Goal: Information Seeking & Learning: Learn about a topic

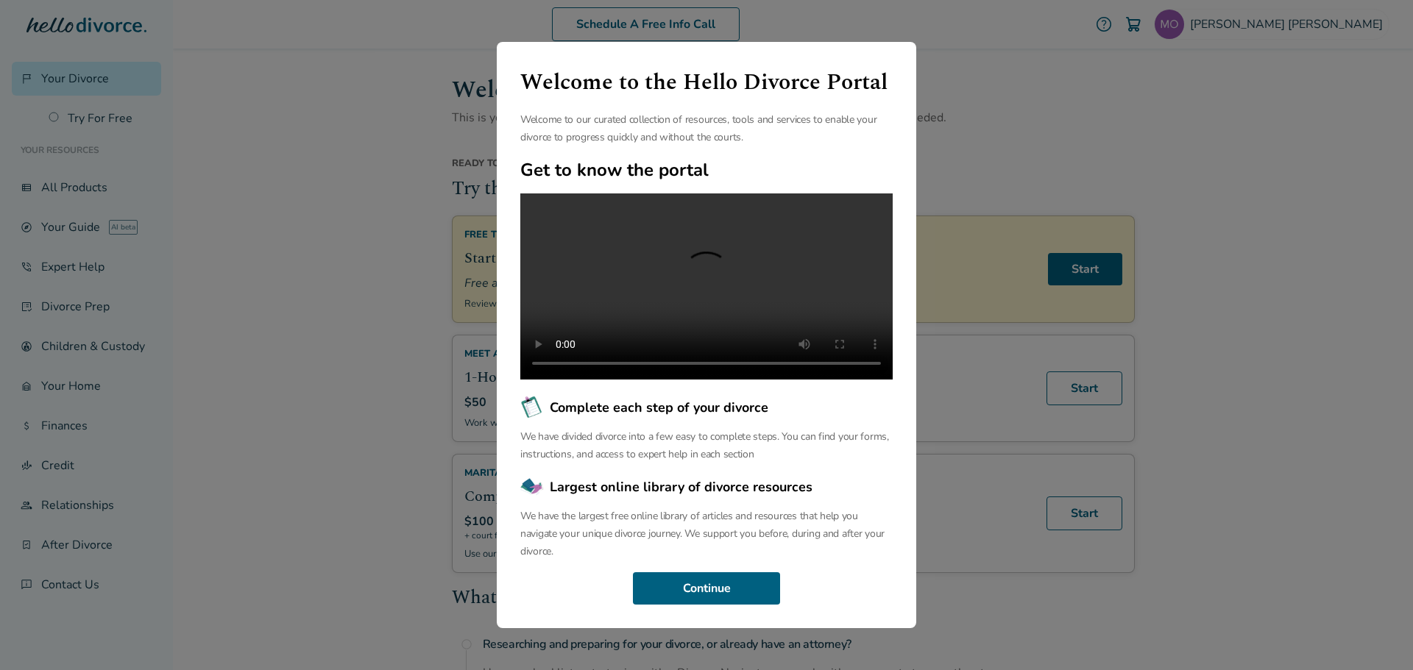
scroll to position [34, 0]
click at [726, 591] on button "Continue" at bounding box center [706, 588] width 147 height 32
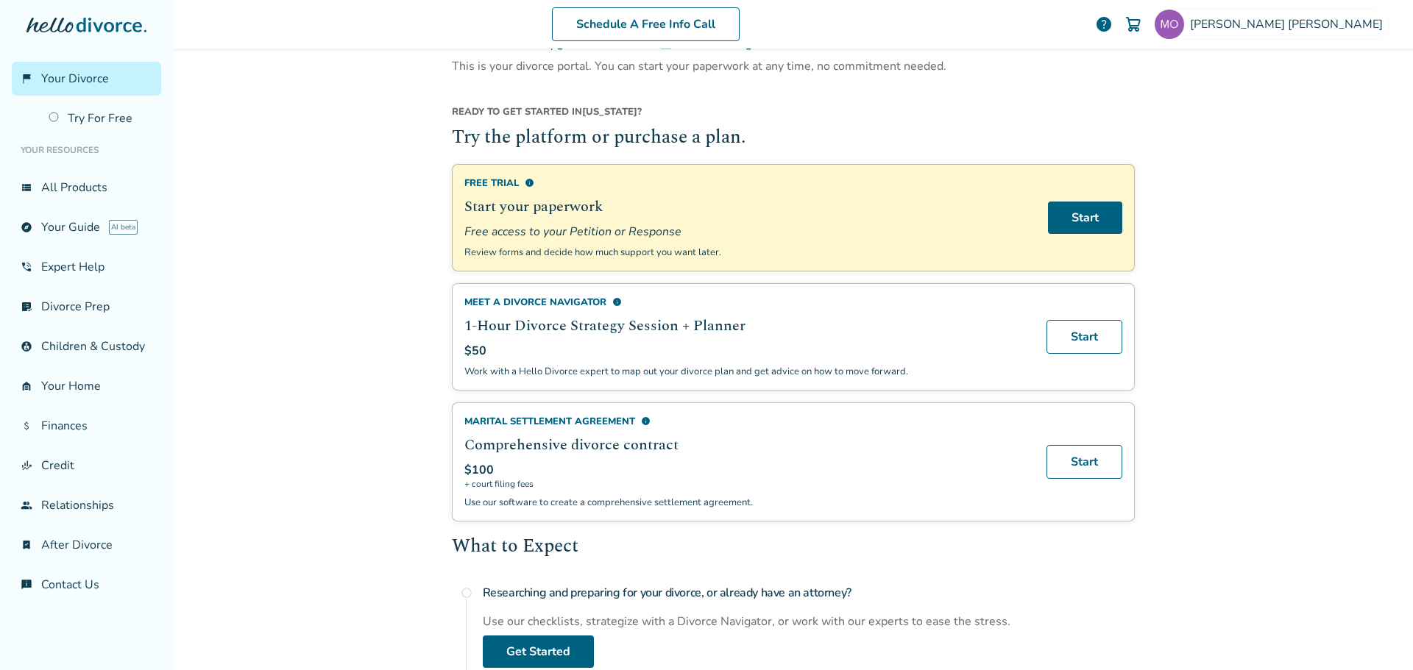
scroll to position [74, 0]
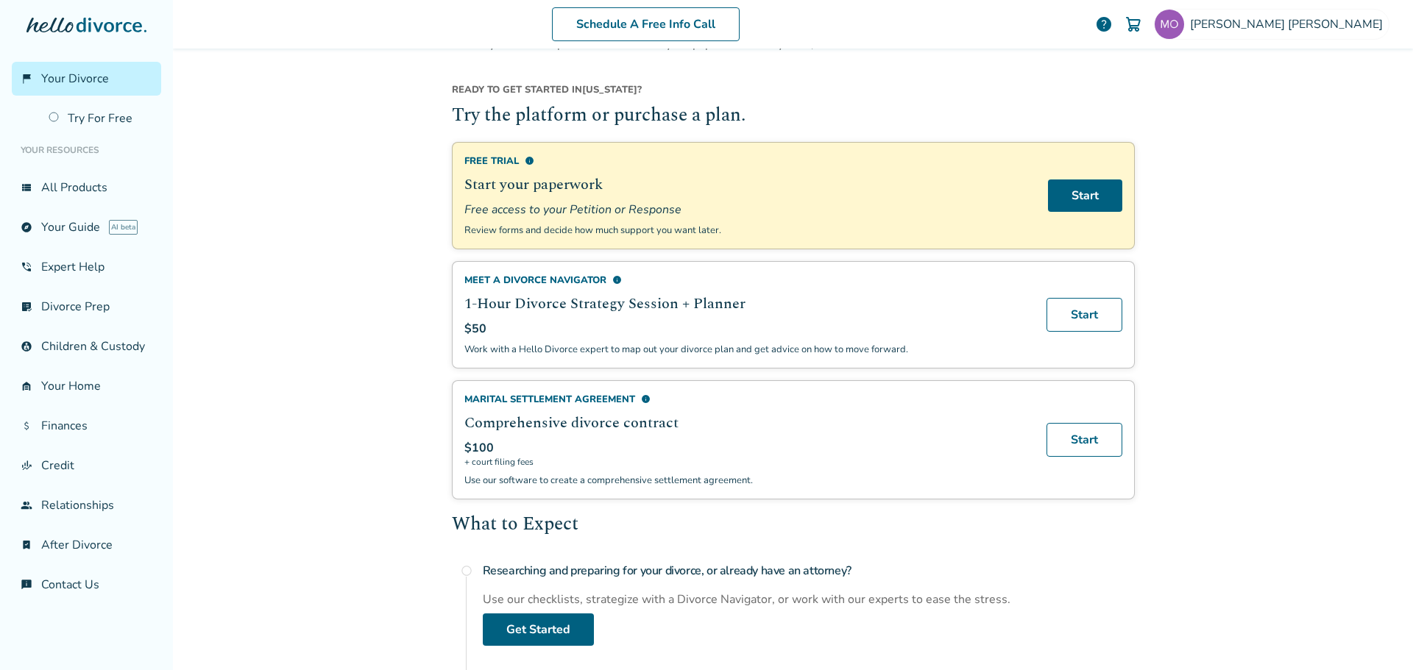
click at [581, 398] on div "Marital Settlement Agreement info" at bounding box center [746, 399] width 564 height 13
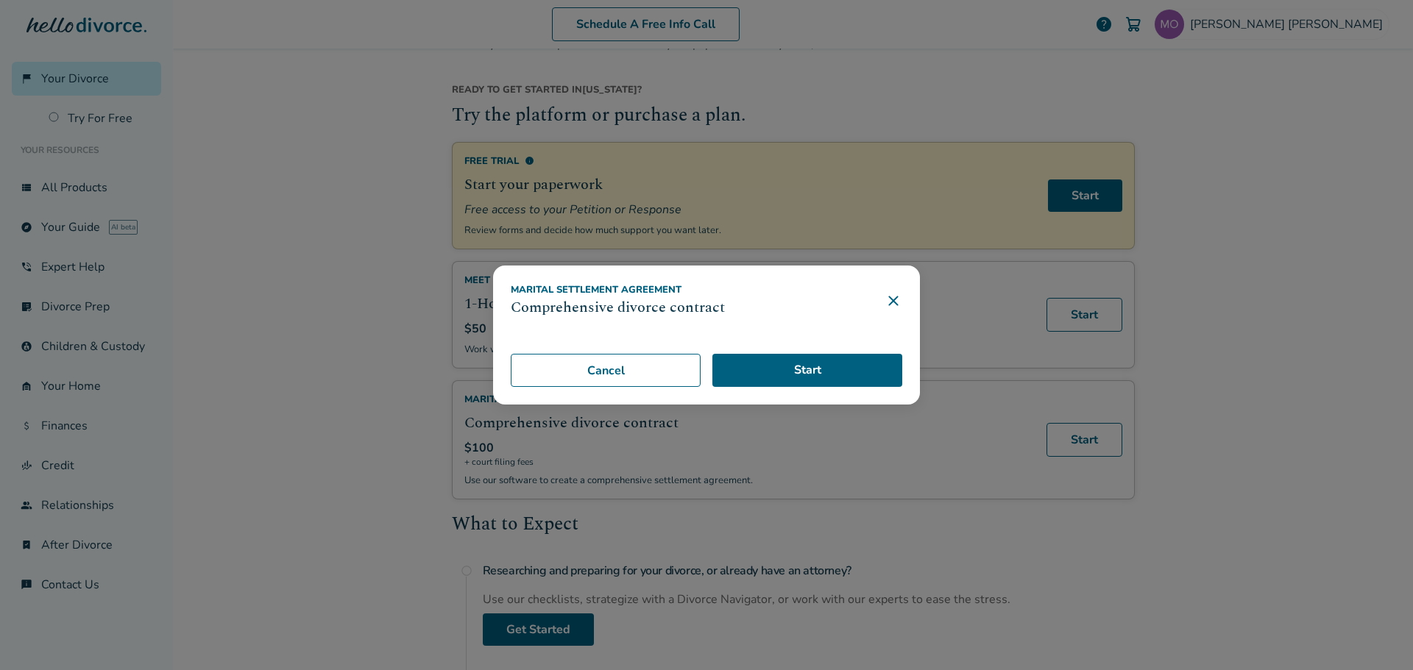
click at [896, 302] on icon at bounding box center [893, 301] width 10 height 10
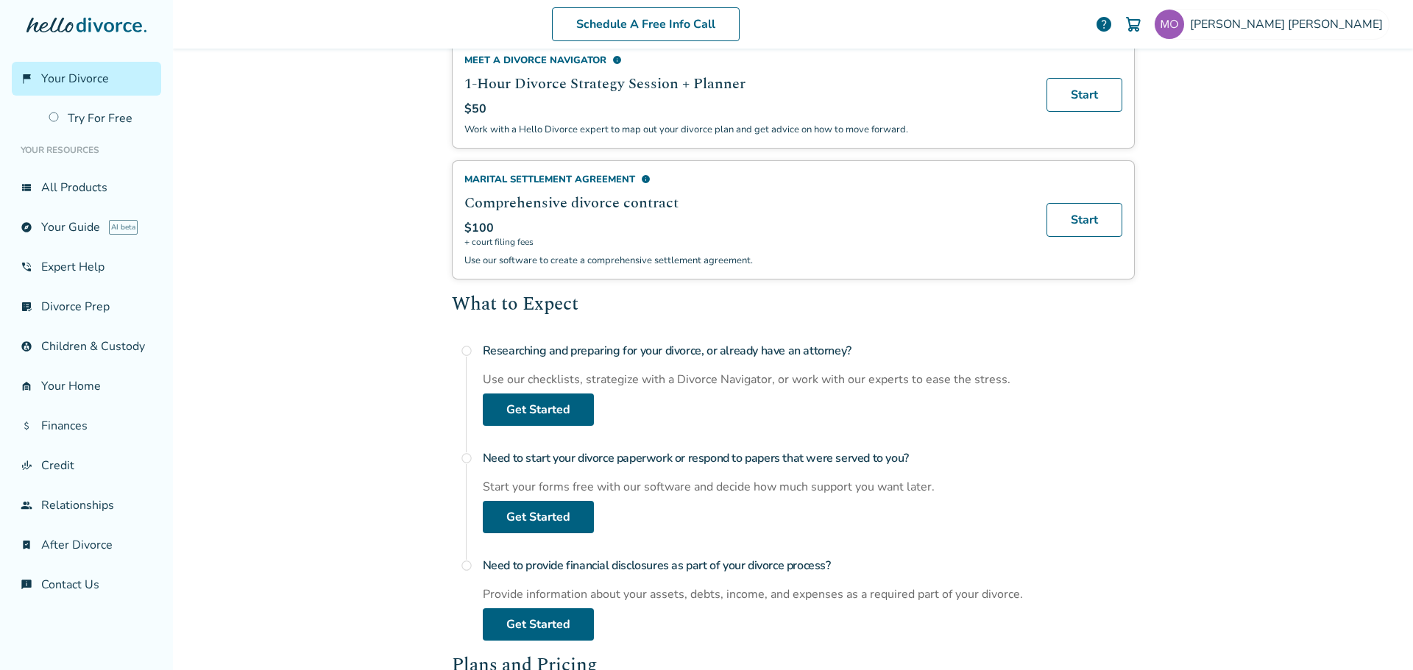
scroll to position [294, 0]
click at [642, 177] on span "info" at bounding box center [646, 179] width 10 height 10
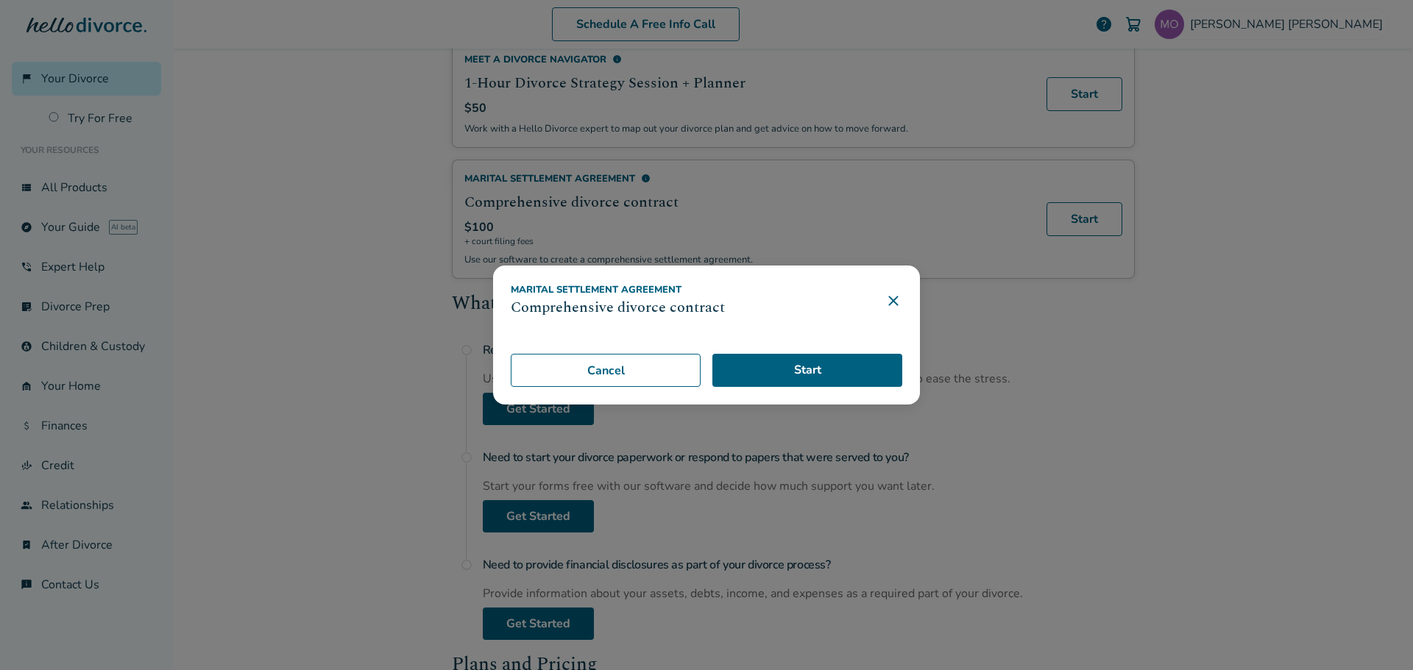
click at [894, 301] on icon at bounding box center [893, 301] width 10 height 10
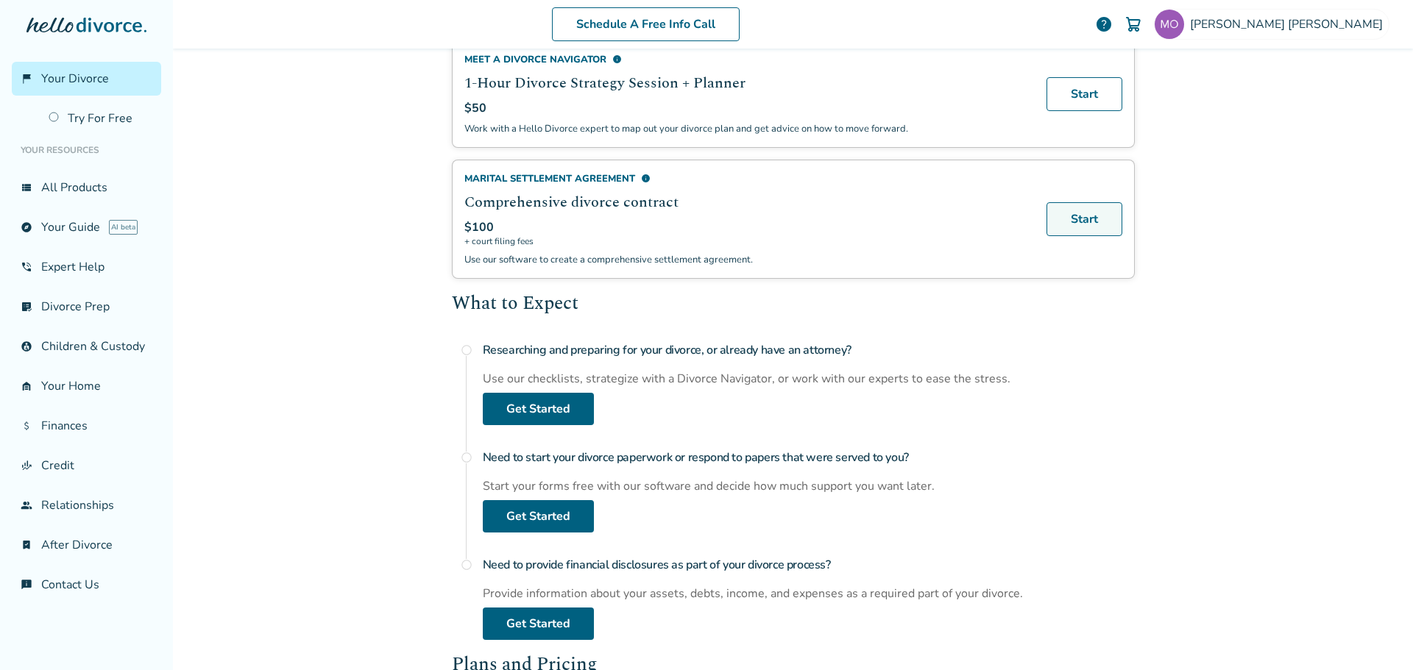
click at [1071, 217] on link "Start" at bounding box center [1084, 219] width 76 height 34
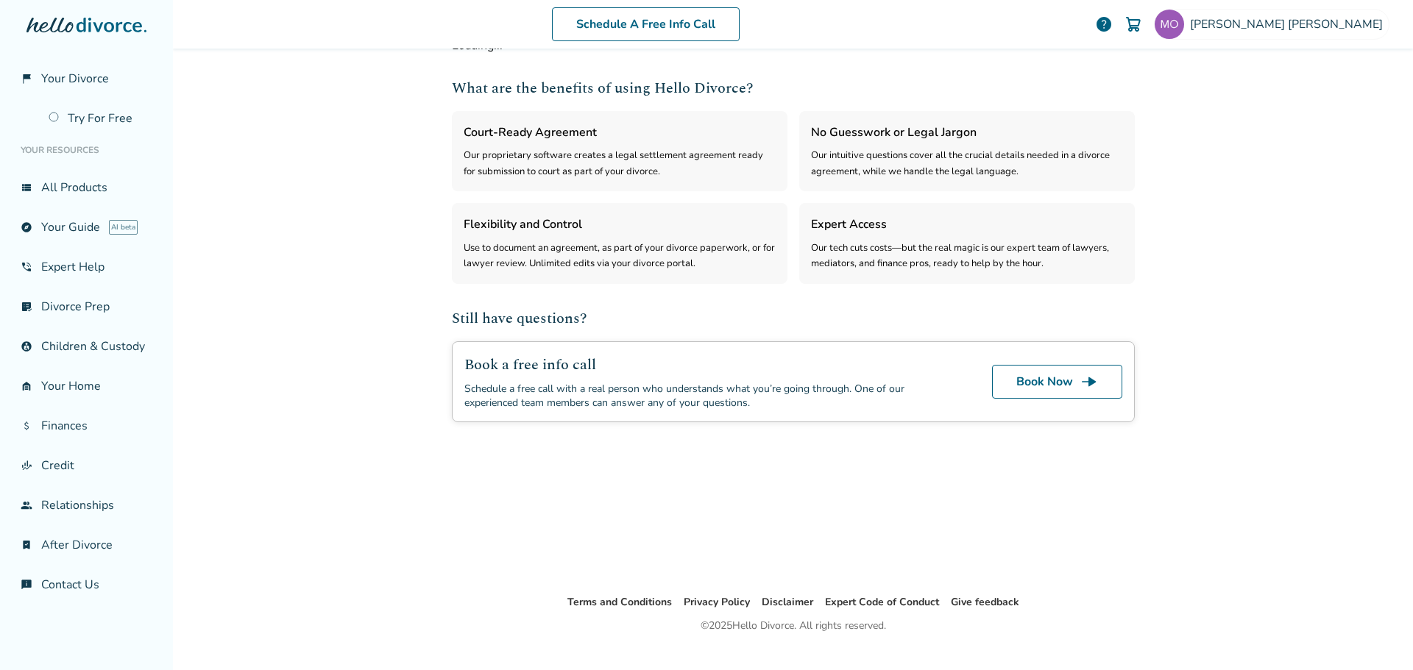
select select "***"
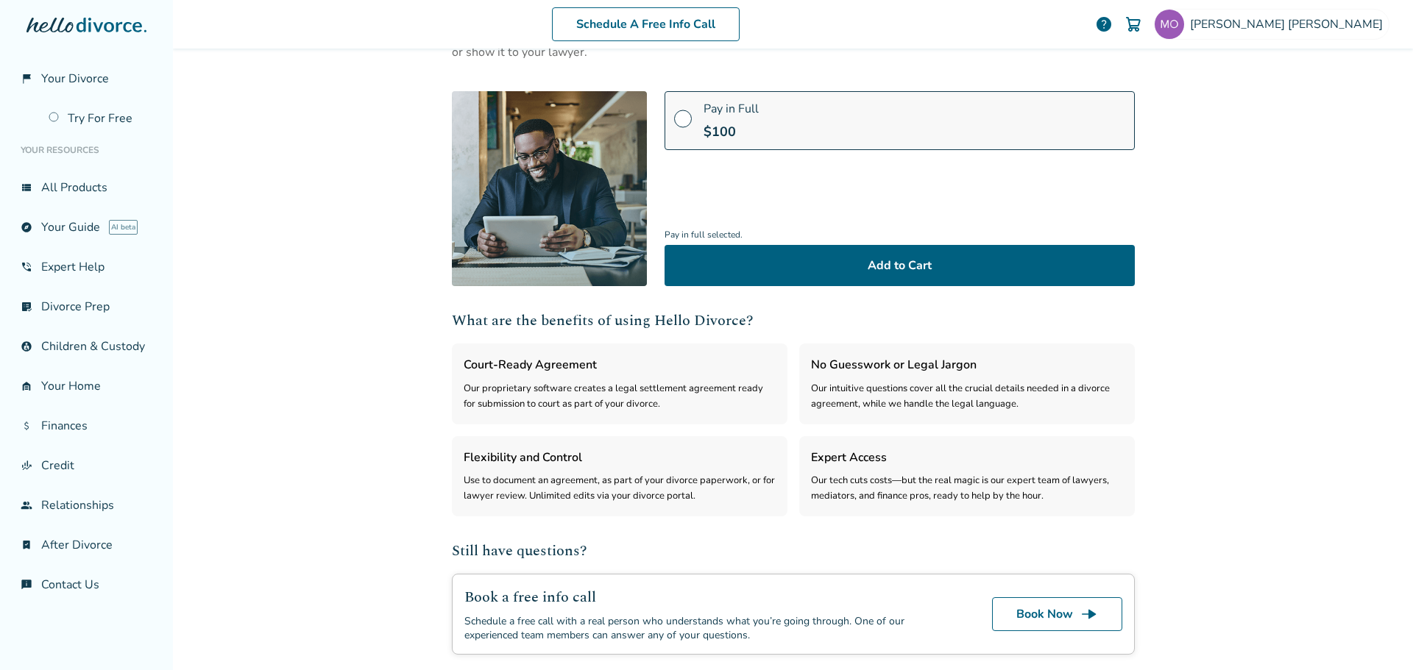
scroll to position [0, 0]
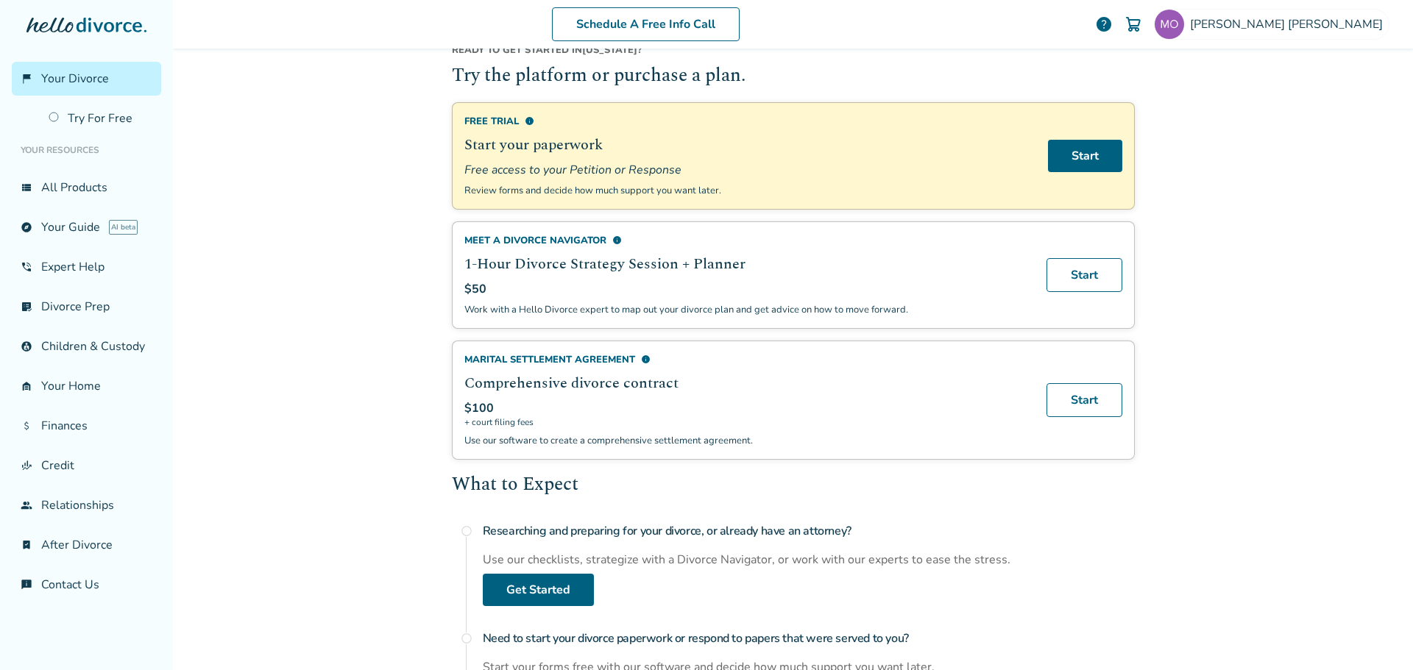
scroll to position [147, 0]
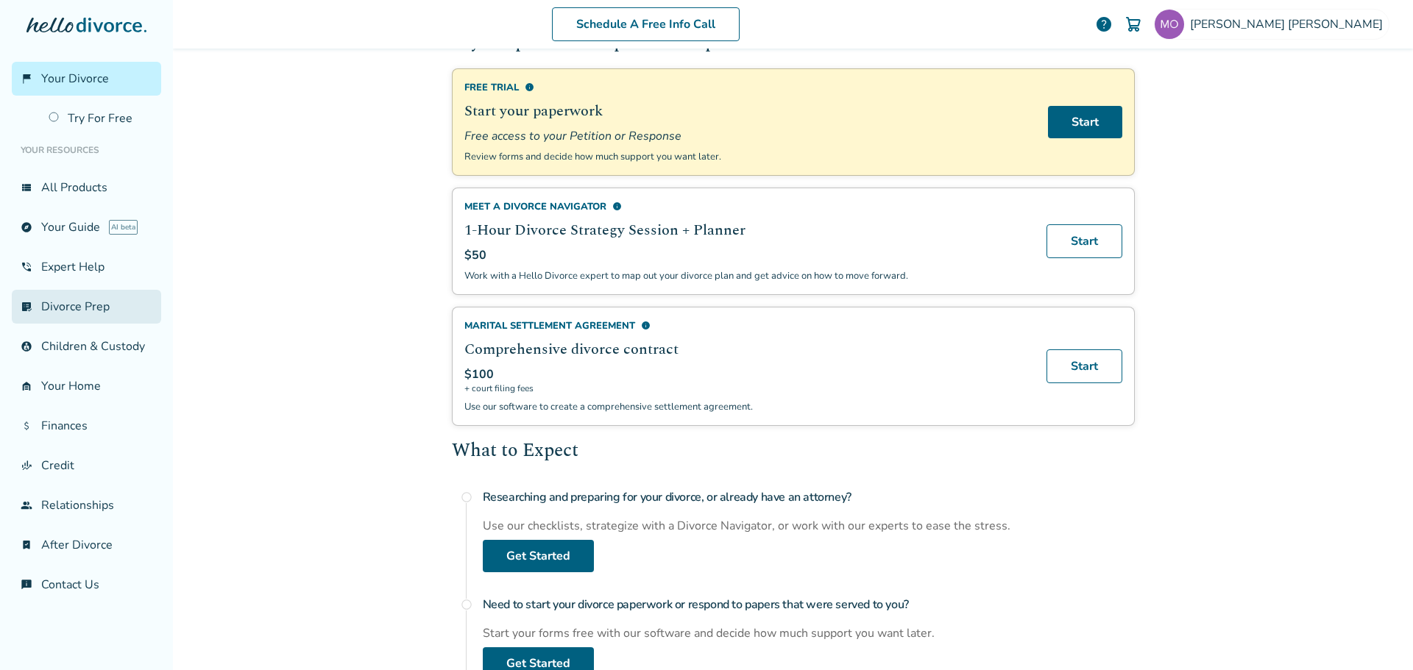
click at [100, 316] on link "list_alt_check Divorce Prep" at bounding box center [86, 307] width 149 height 34
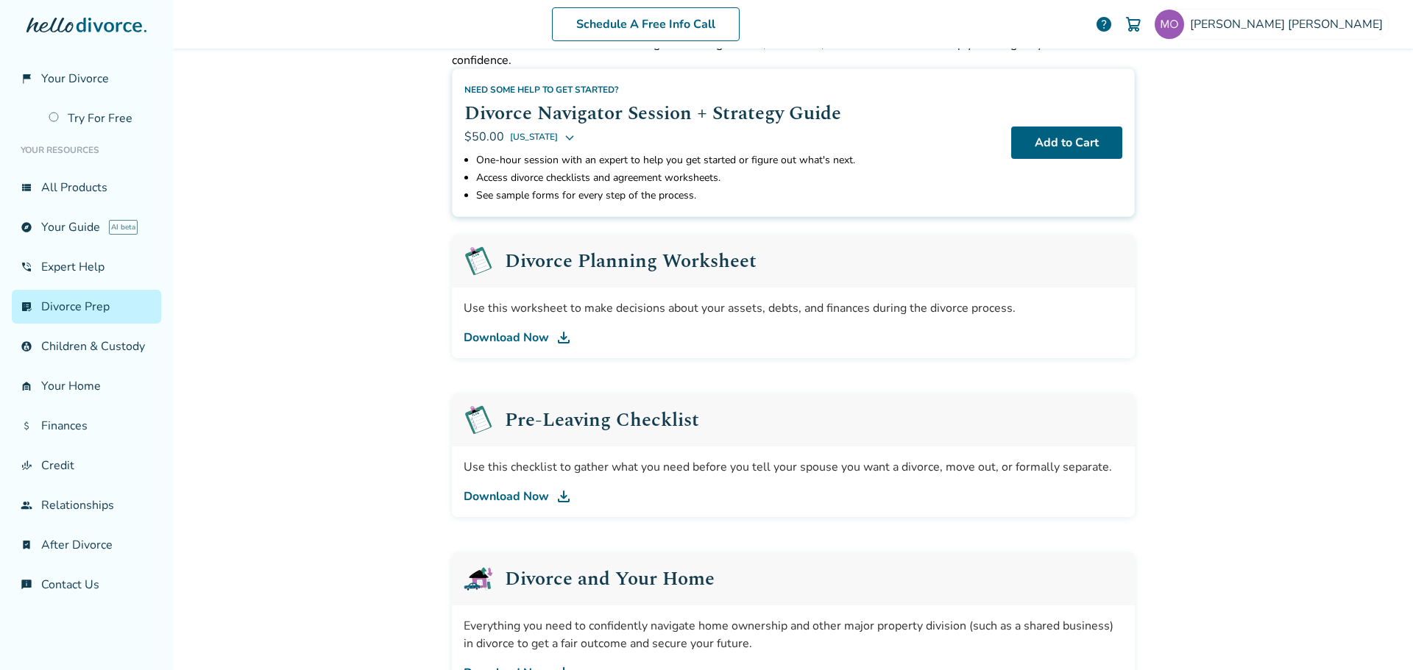
scroll to position [146, 0]
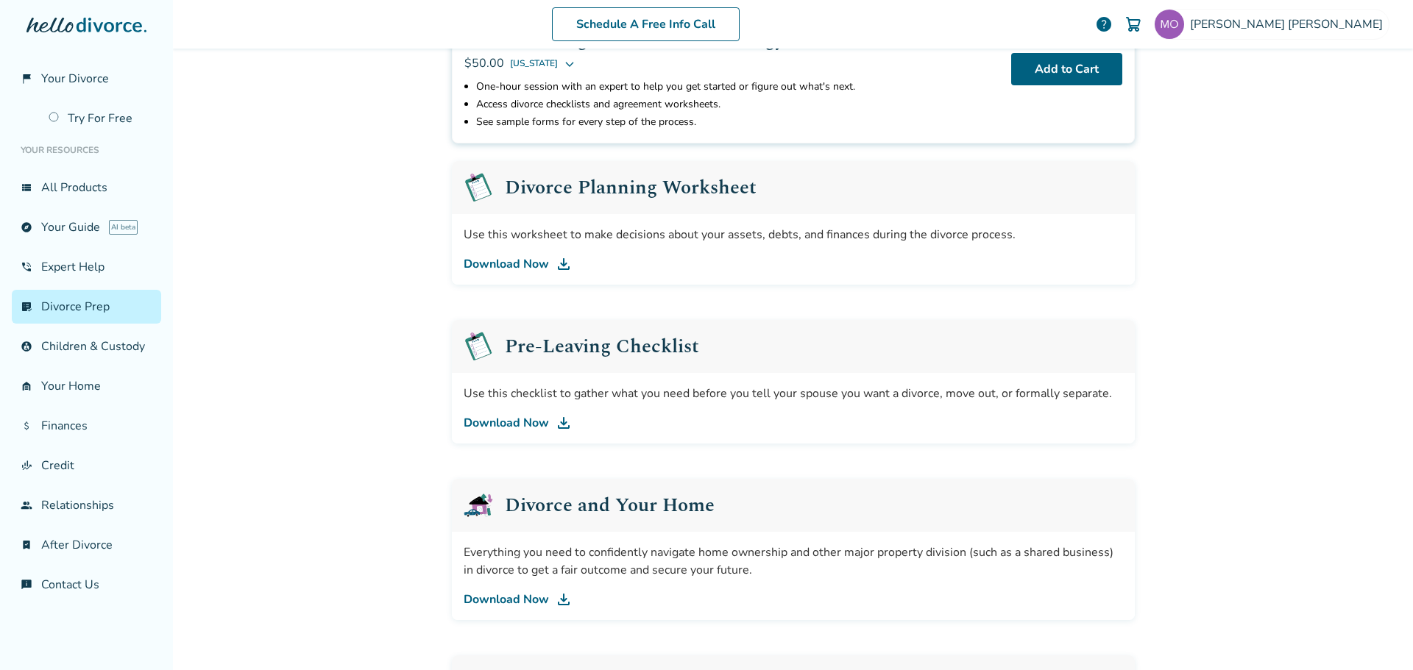
click at [556, 264] on img at bounding box center [564, 264] width 18 height 18
click at [509, 425] on link "Download Now" at bounding box center [793, 423] width 659 height 18
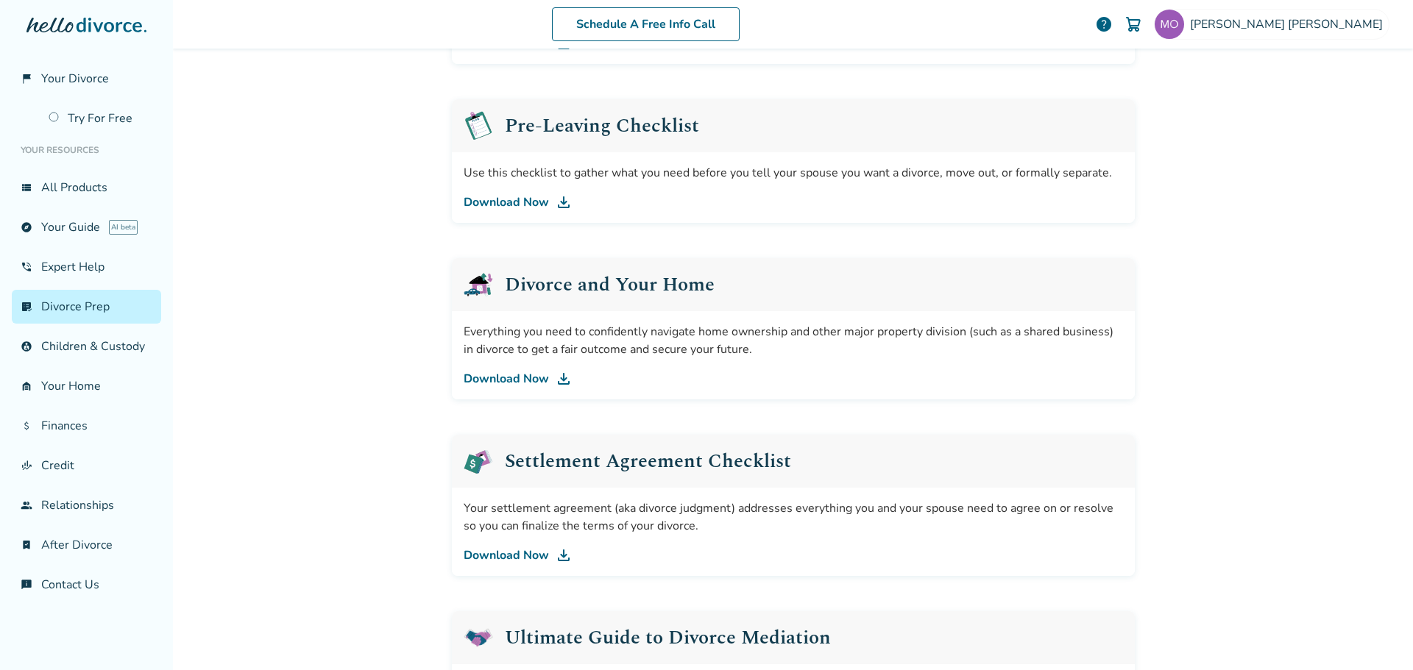
scroll to position [440, 0]
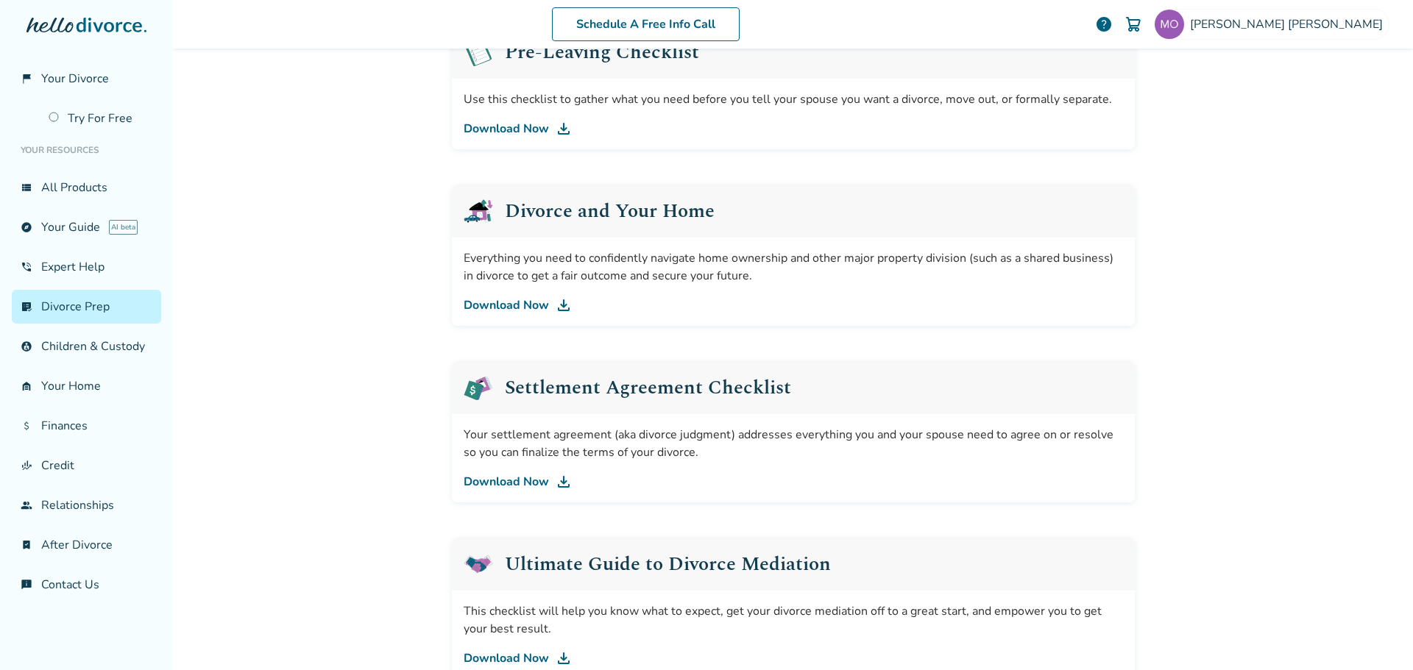
click at [539, 301] on link "Download Now" at bounding box center [793, 306] width 659 height 18
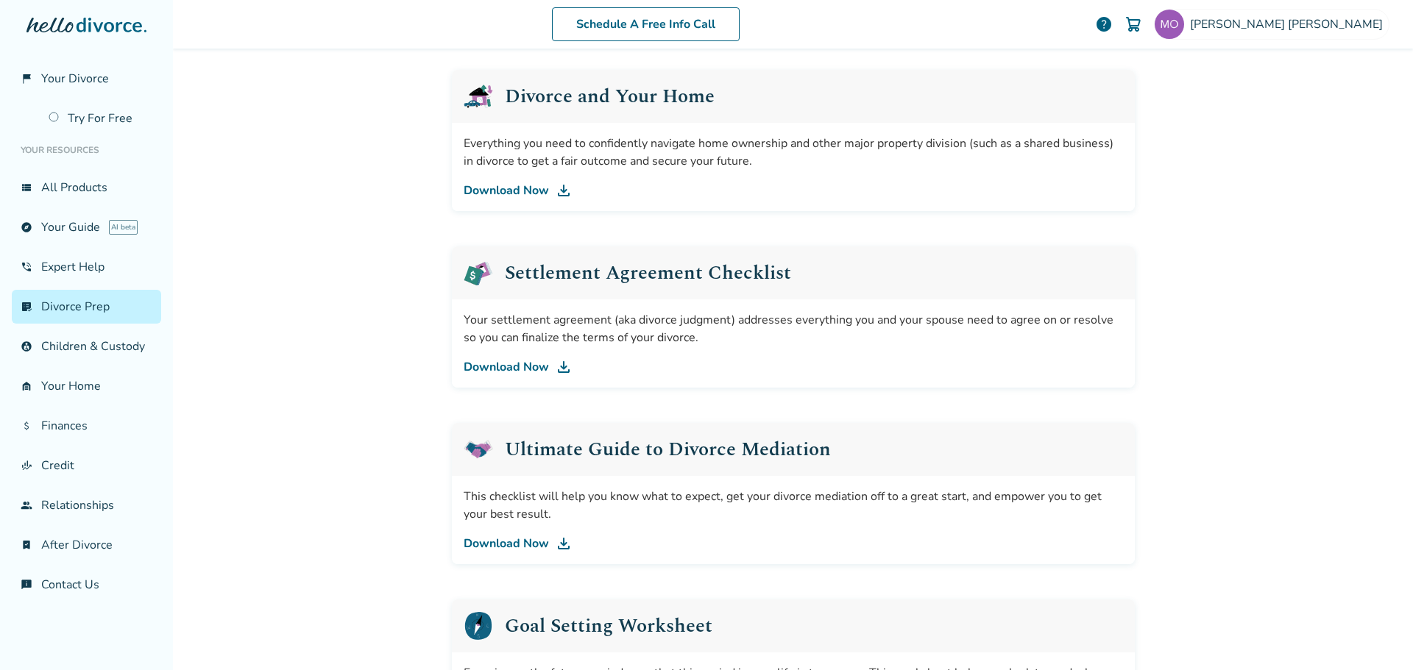
scroll to position [587, 0]
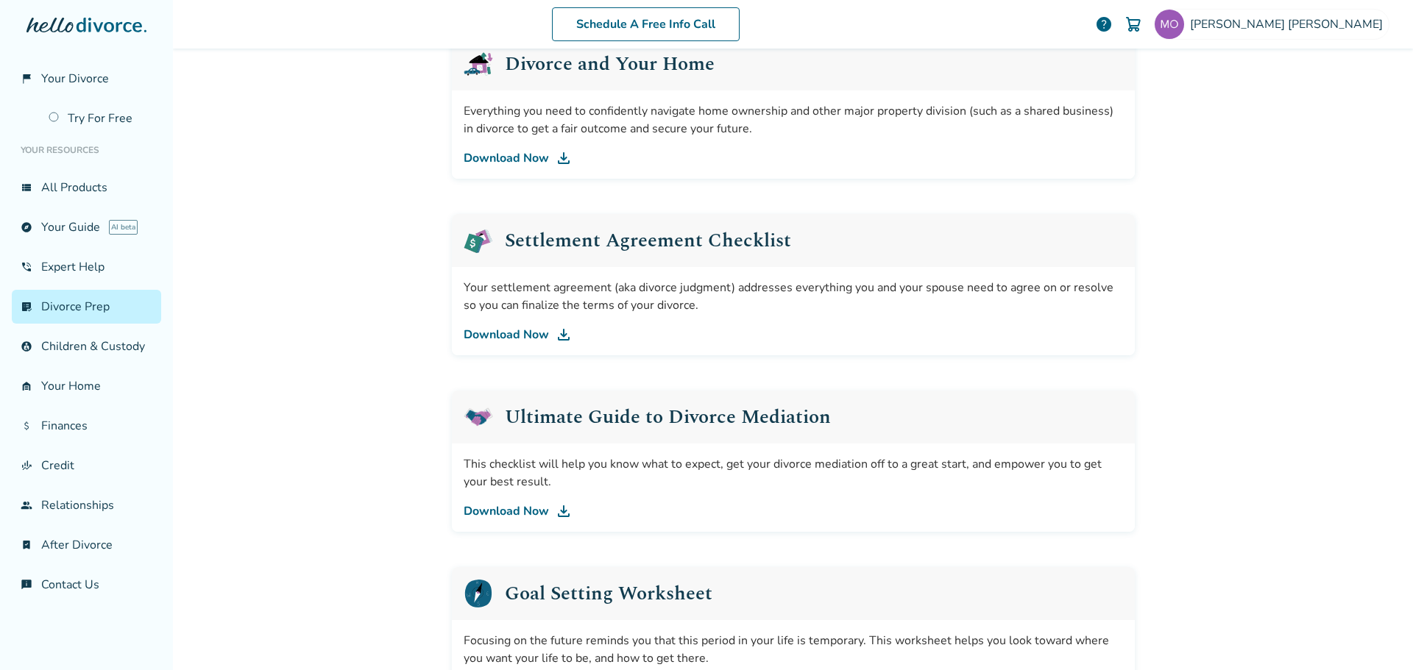
click at [544, 336] on link "Download Now" at bounding box center [793, 335] width 659 height 18
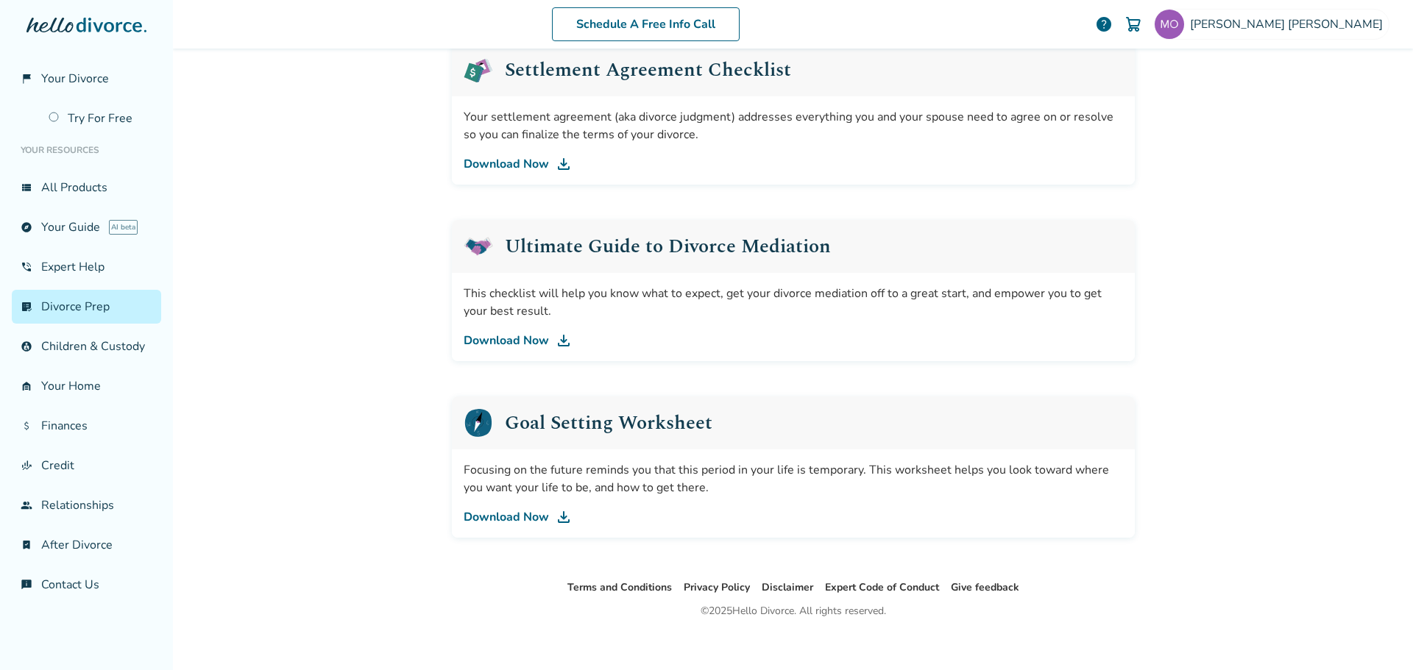
scroll to position [770, 0]
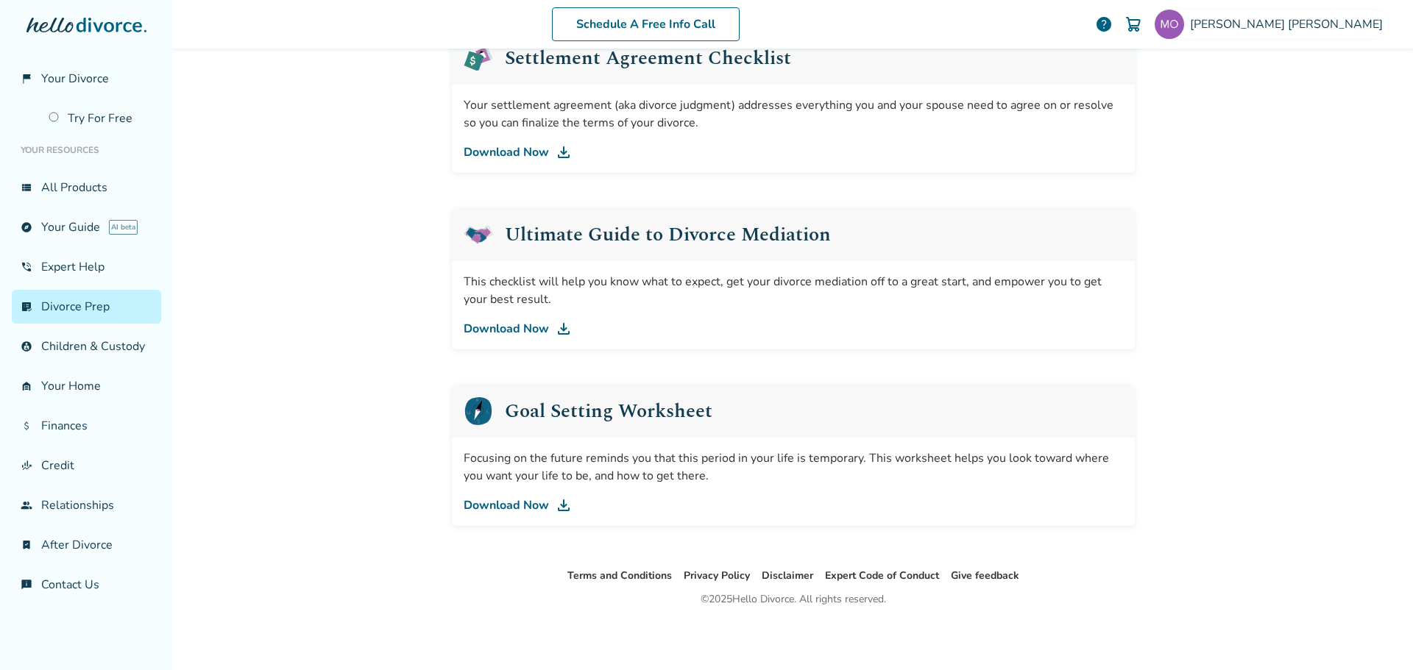
click at [511, 501] on link "Download Now" at bounding box center [793, 506] width 659 height 18
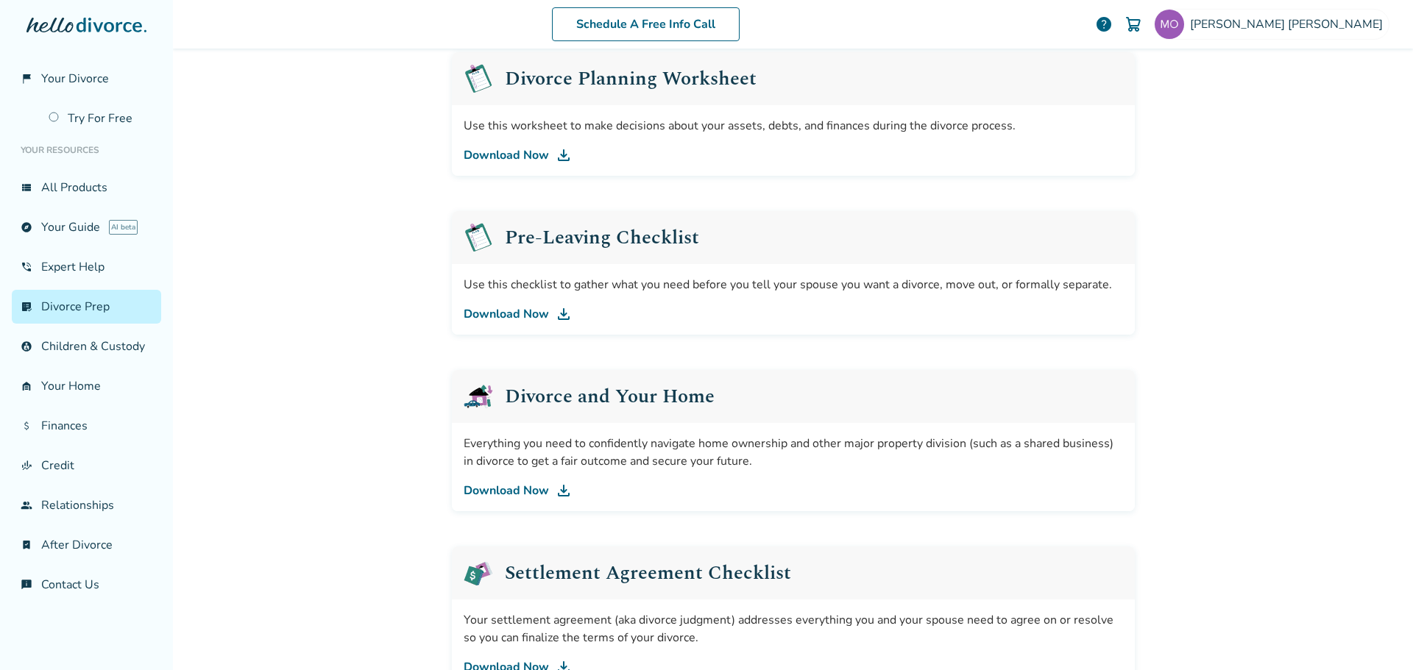
scroll to position [181, 0]
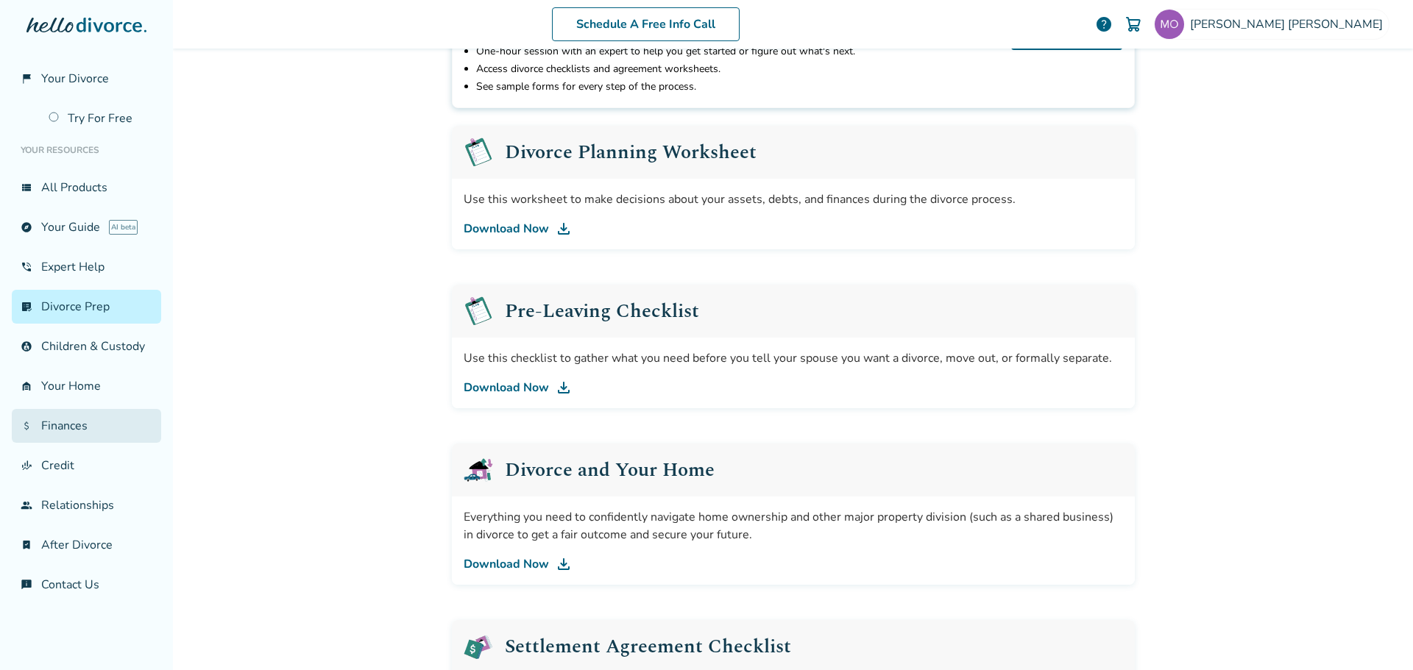
click at [79, 430] on link "attach_money Finances" at bounding box center [86, 426] width 149 height 34
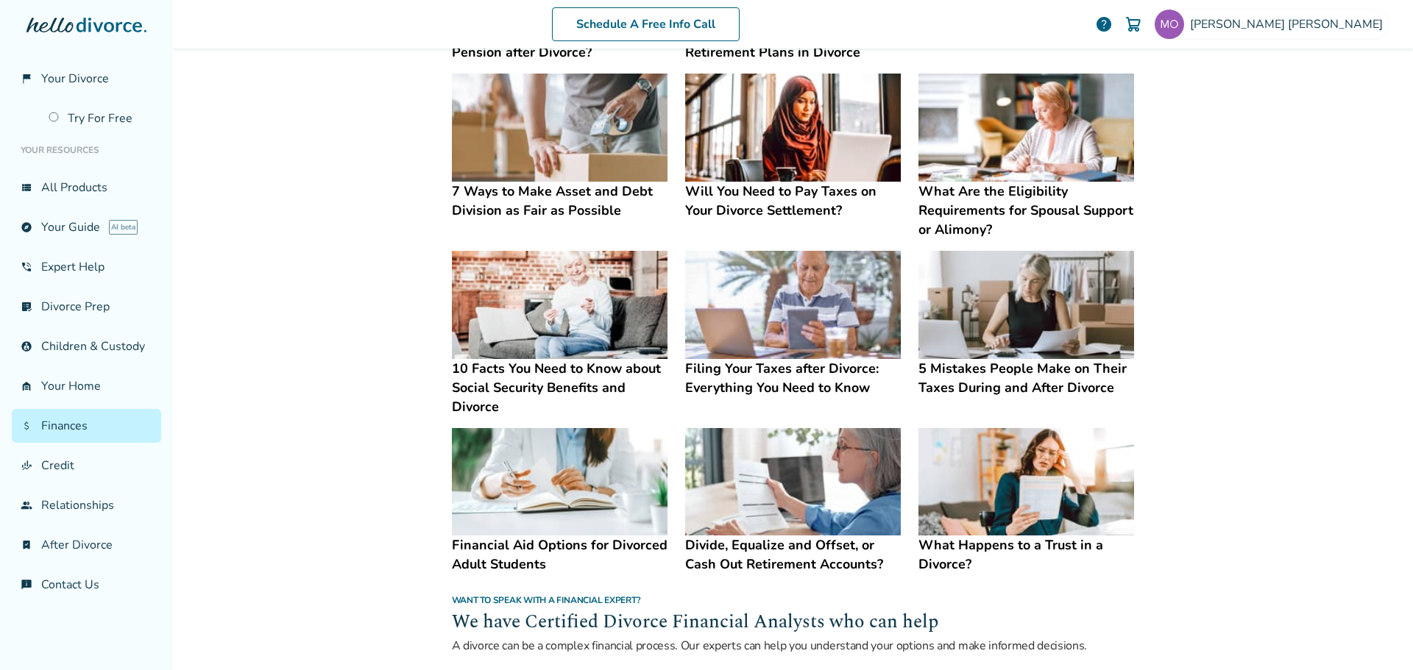
scroll to position [442, 0]
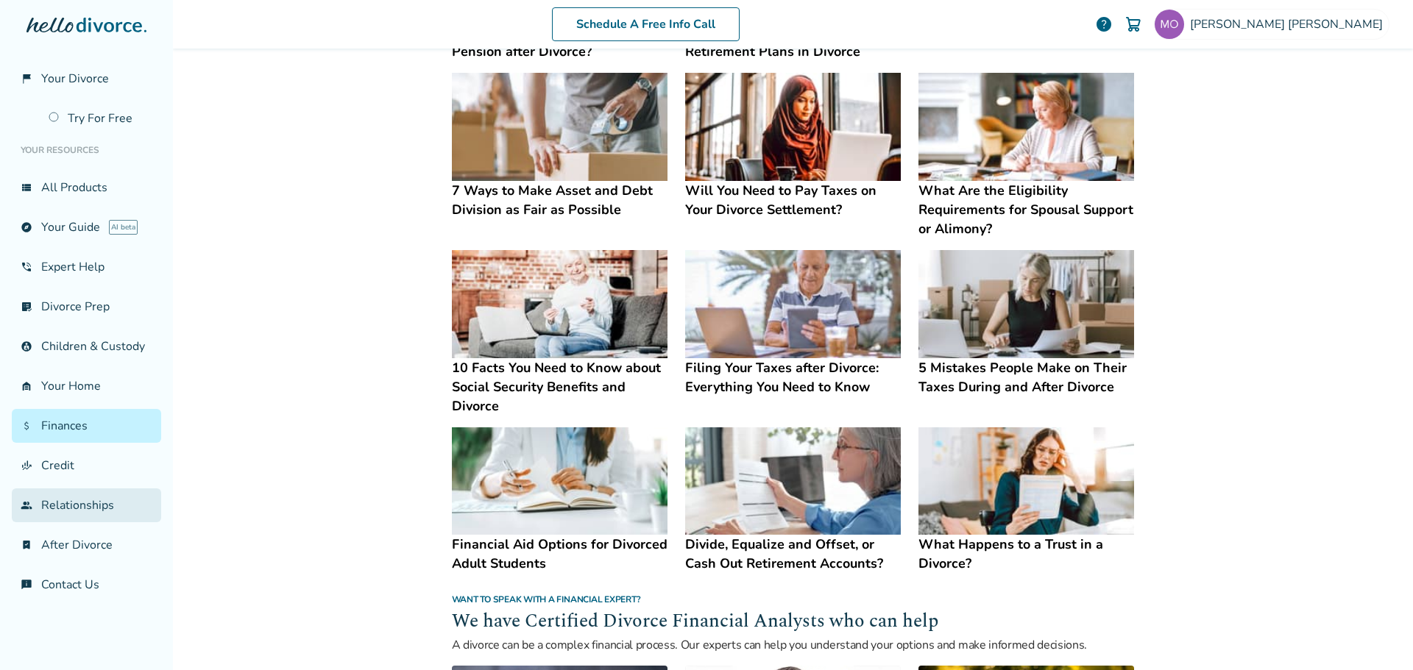
click at [87, 506] on link "group Relationships" at bounding box center [86, 506] width 149 height 34
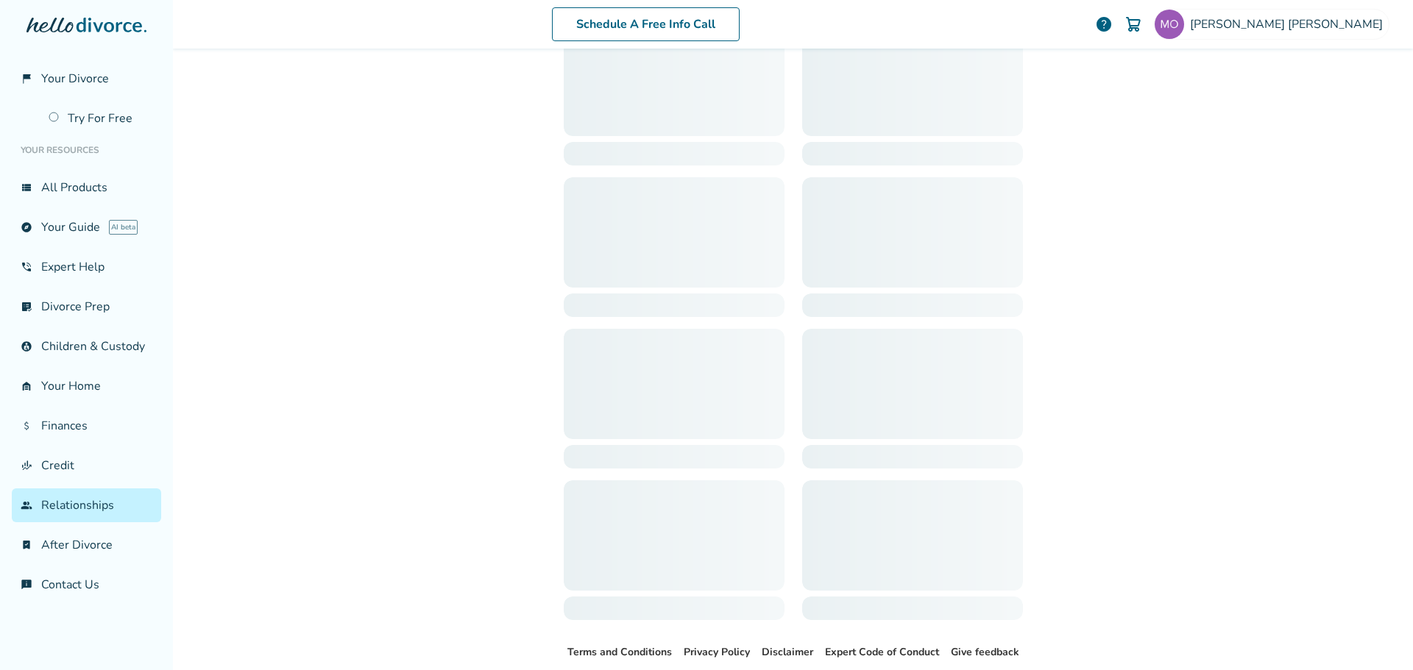
scroll to position [72, 0]
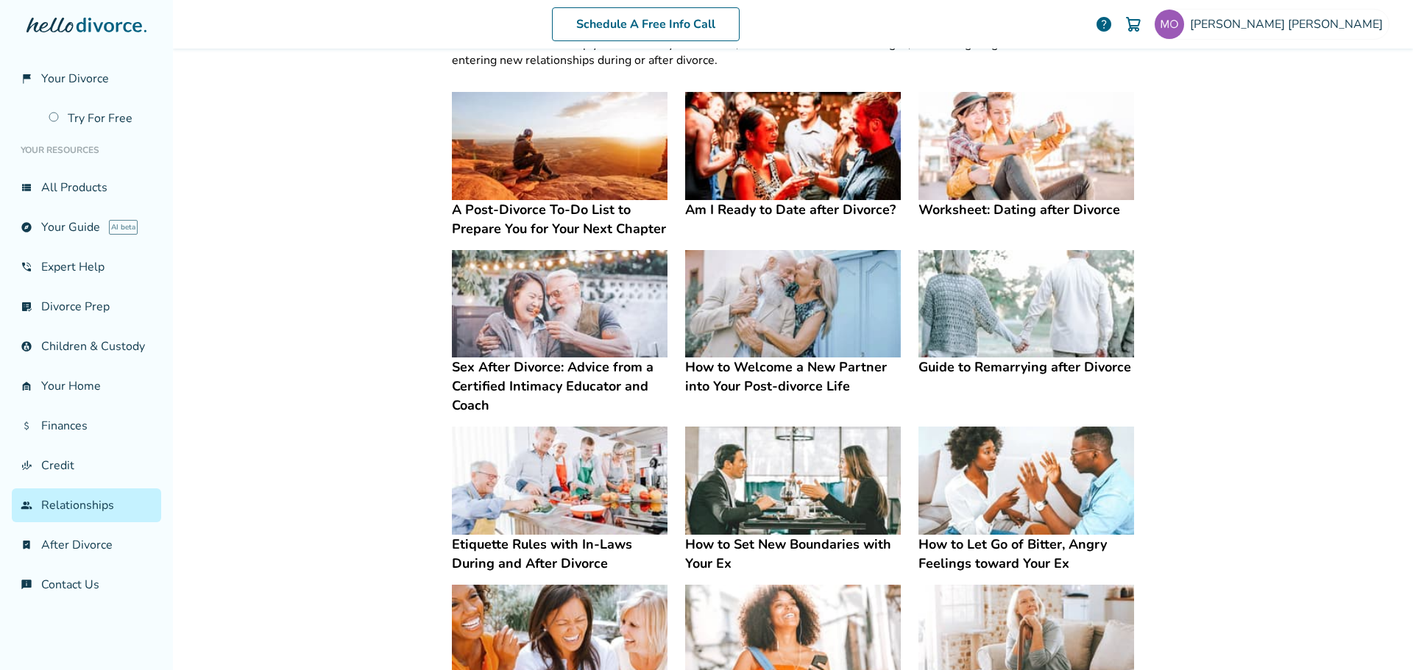
click at [1012, 185] on img at bounding box center [1026, 146] width 216 height 108
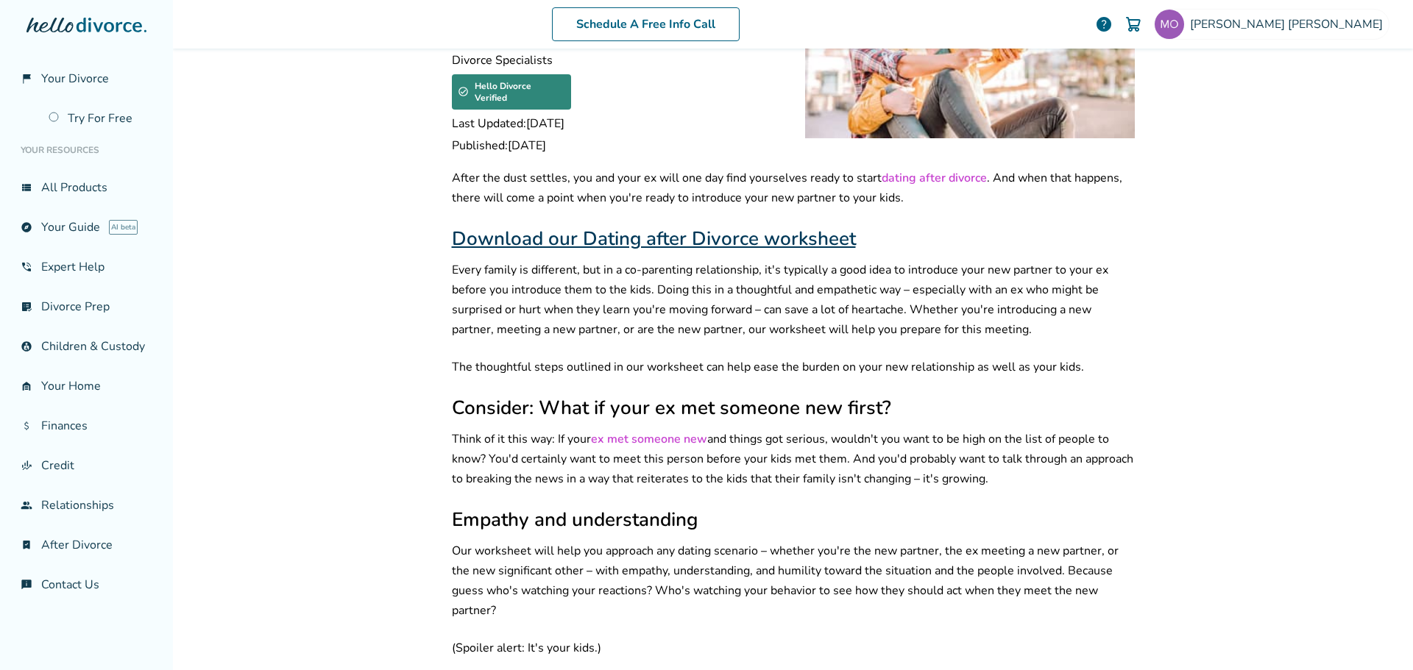
scroll to position [147, 0]
click at [64, 469] on link "finance_mode Credit" at bounding box center [86, 466] width 149 height 34
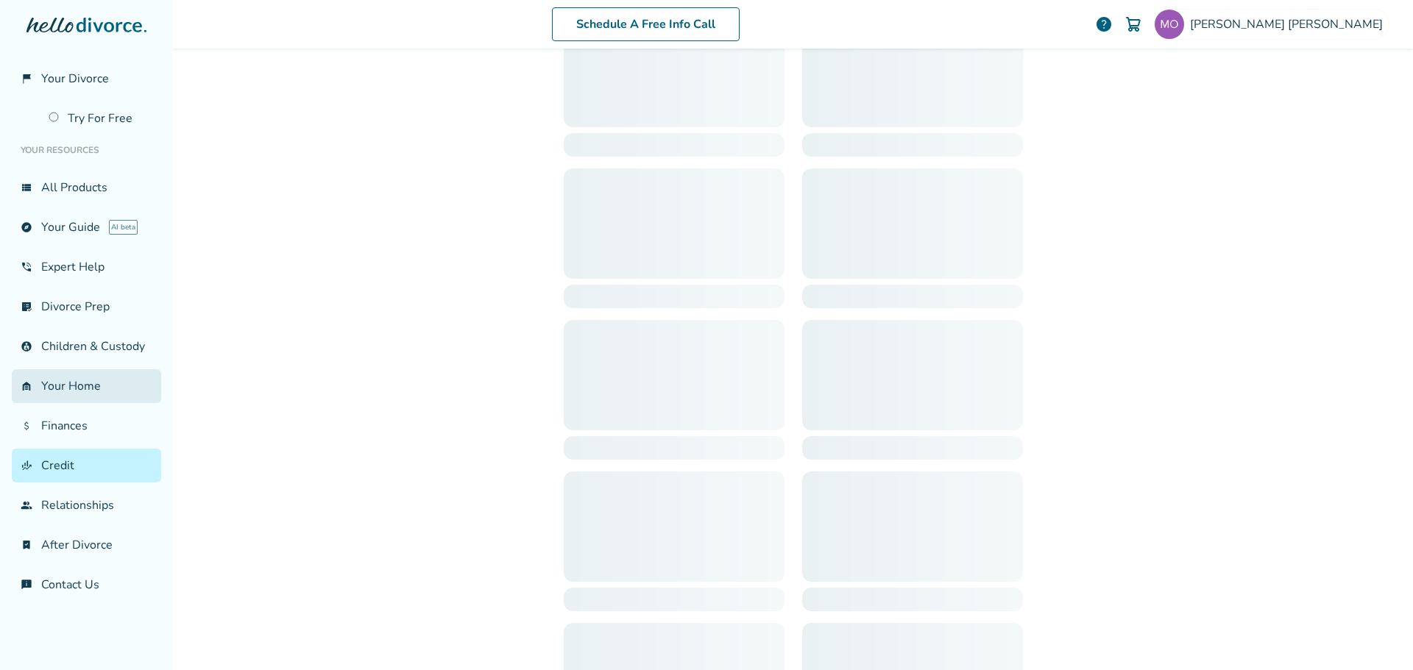
scroll to position [72, 0]
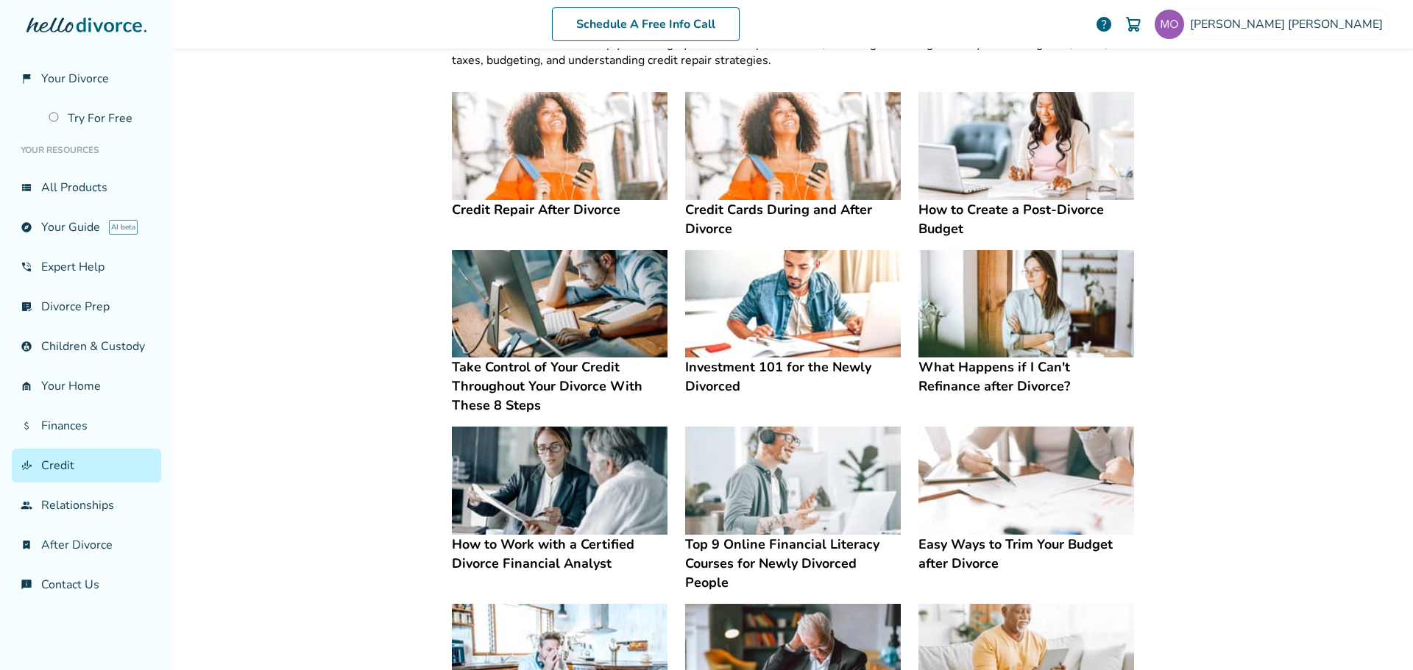
click at [991, 501] on img at bounding box center [1026, 481] width 216 height 108
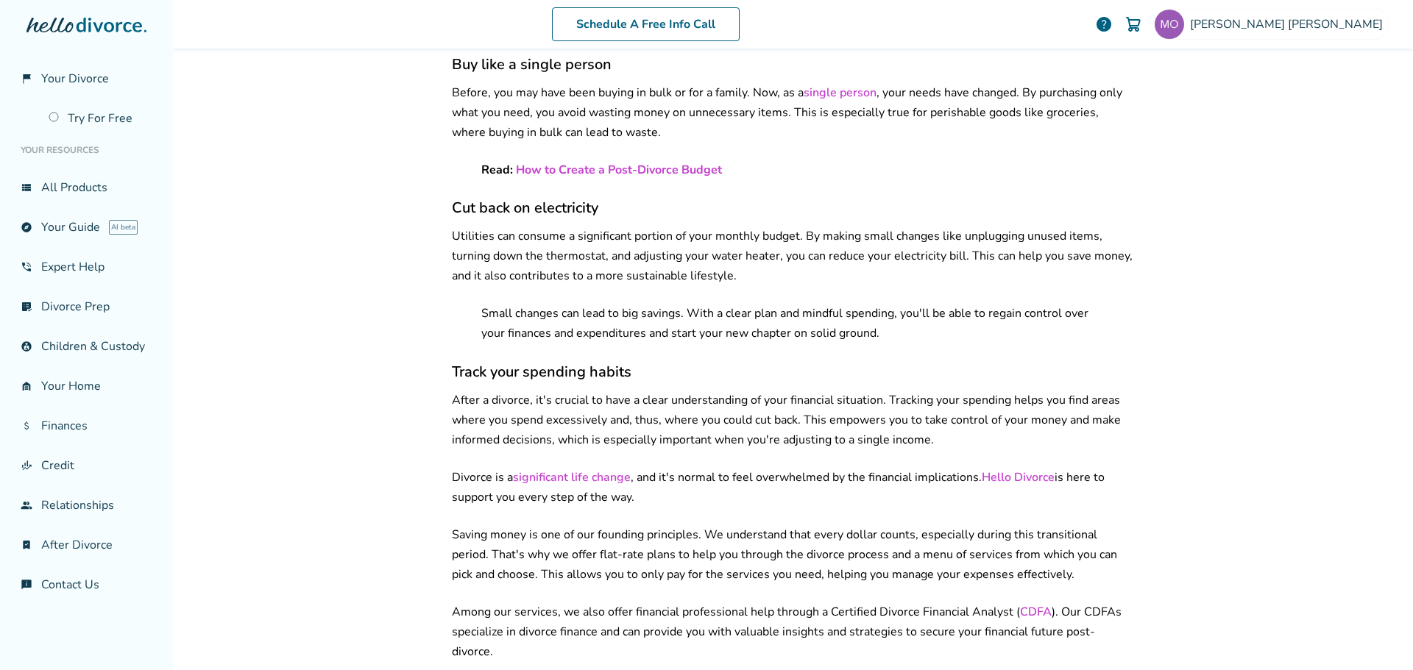
scroll to position [1107, 0]
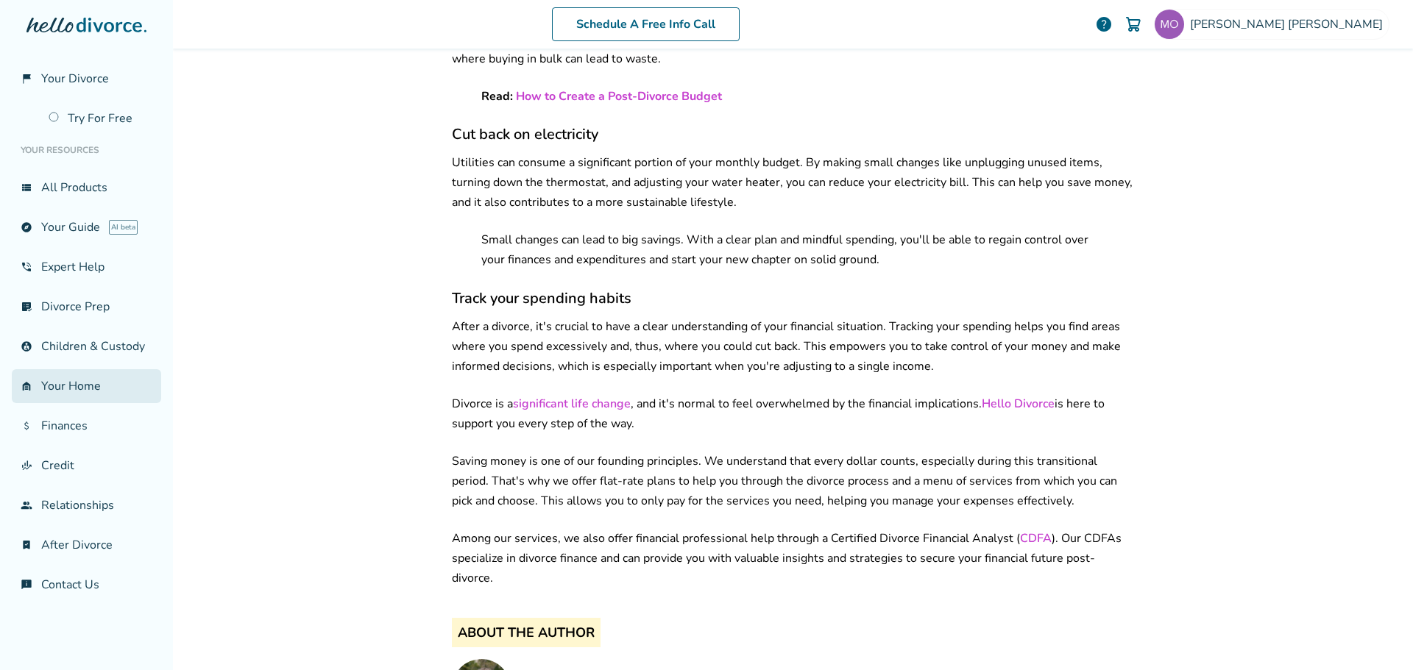
click at [67, 391] on link "garage_home Your Home" at bounding box center [86, 386] width 149 height 34
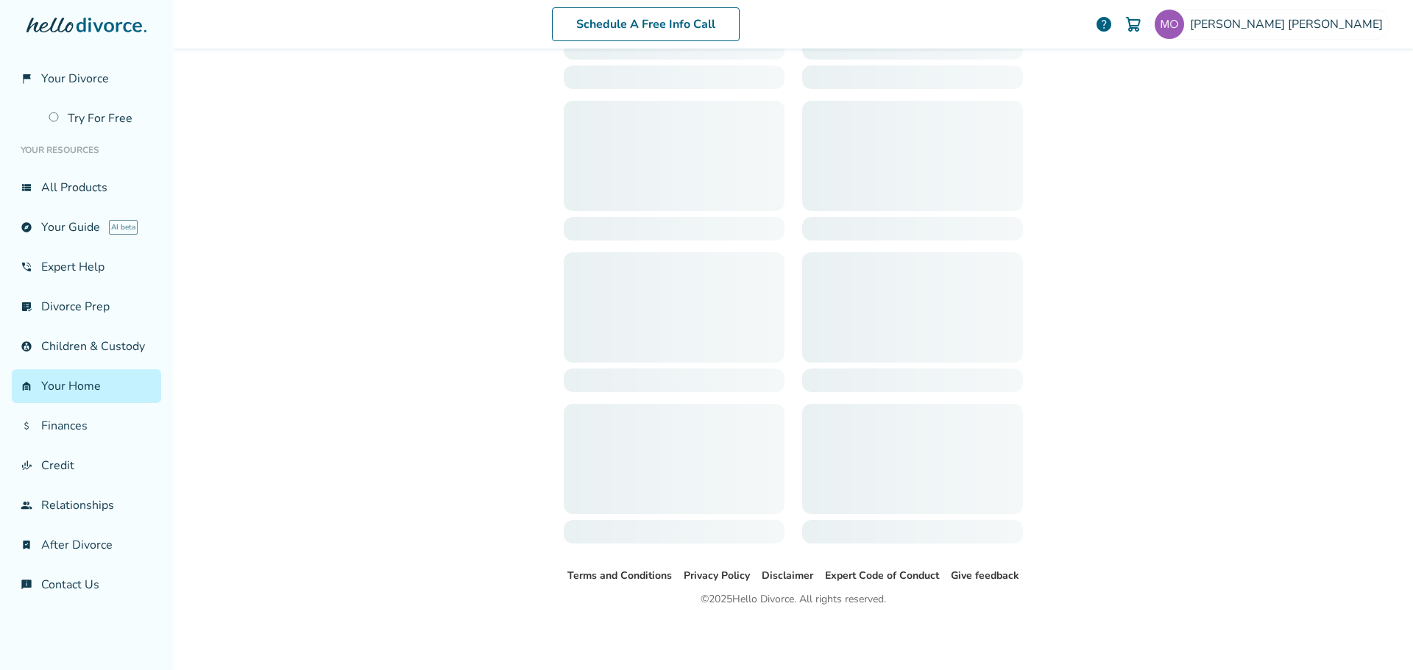
scroll to position [72, 0]
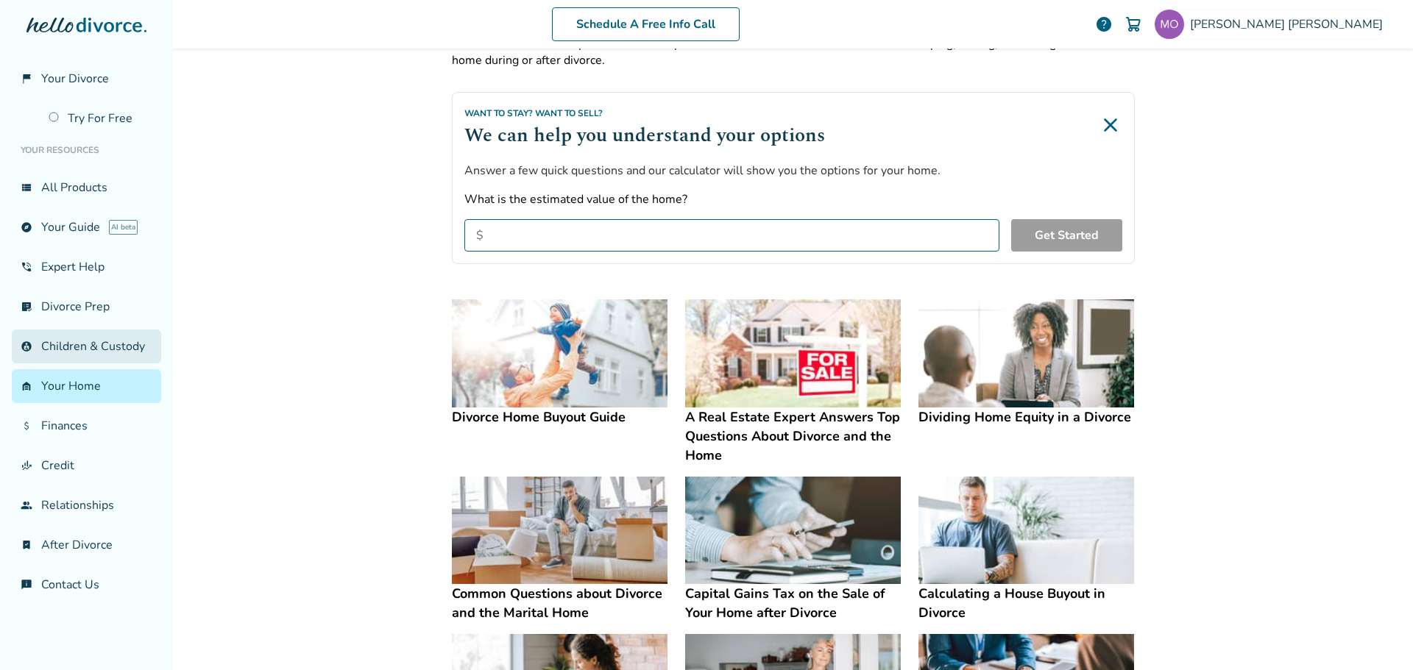
click at [82, 348] on link "account_child Children & Custody" at bounding box center [86, 347] width 149 height 34
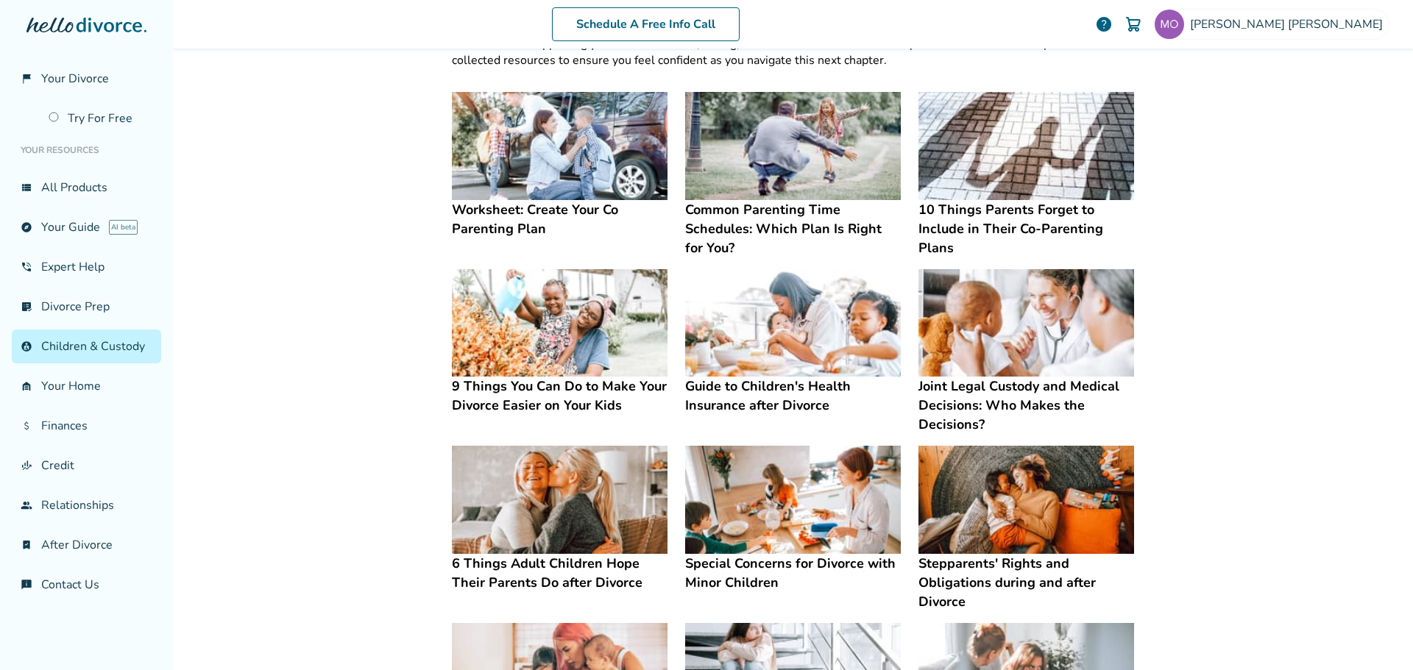
click at [1052, 169] on img at bounding box center [1026, 146] width 216 height 108
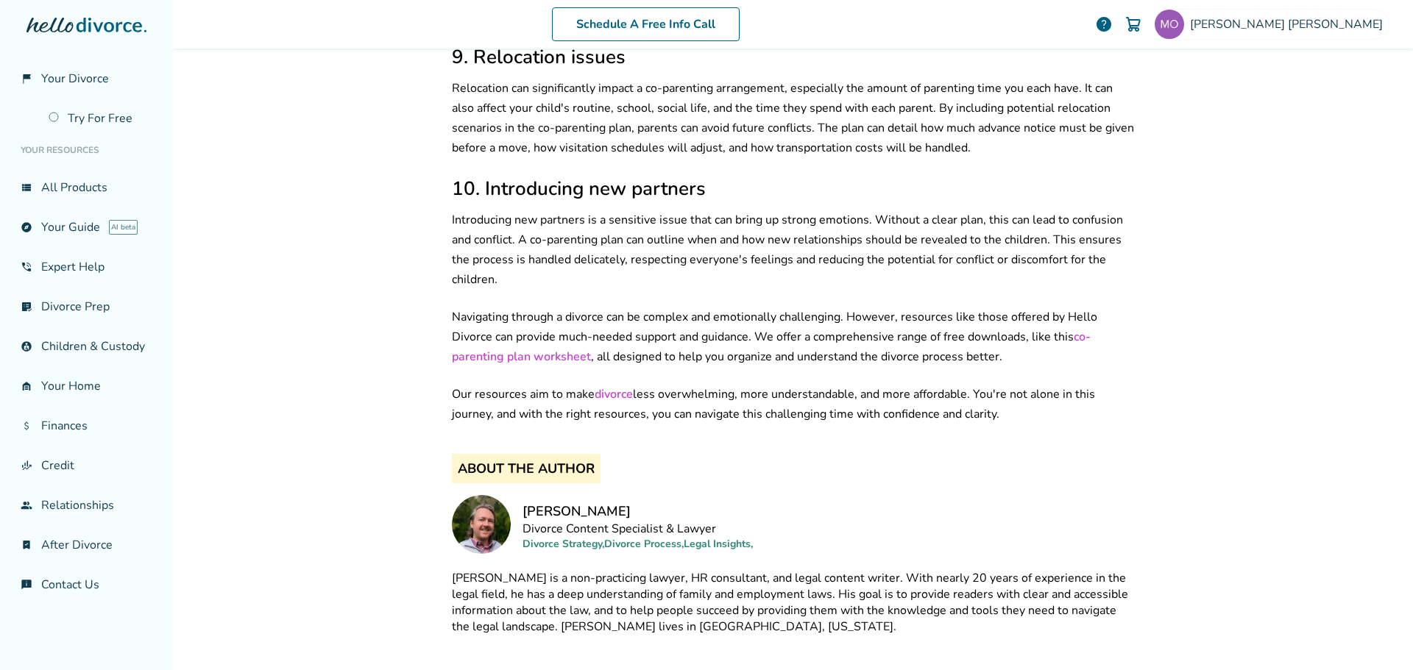
scroll to position [1917, 0]
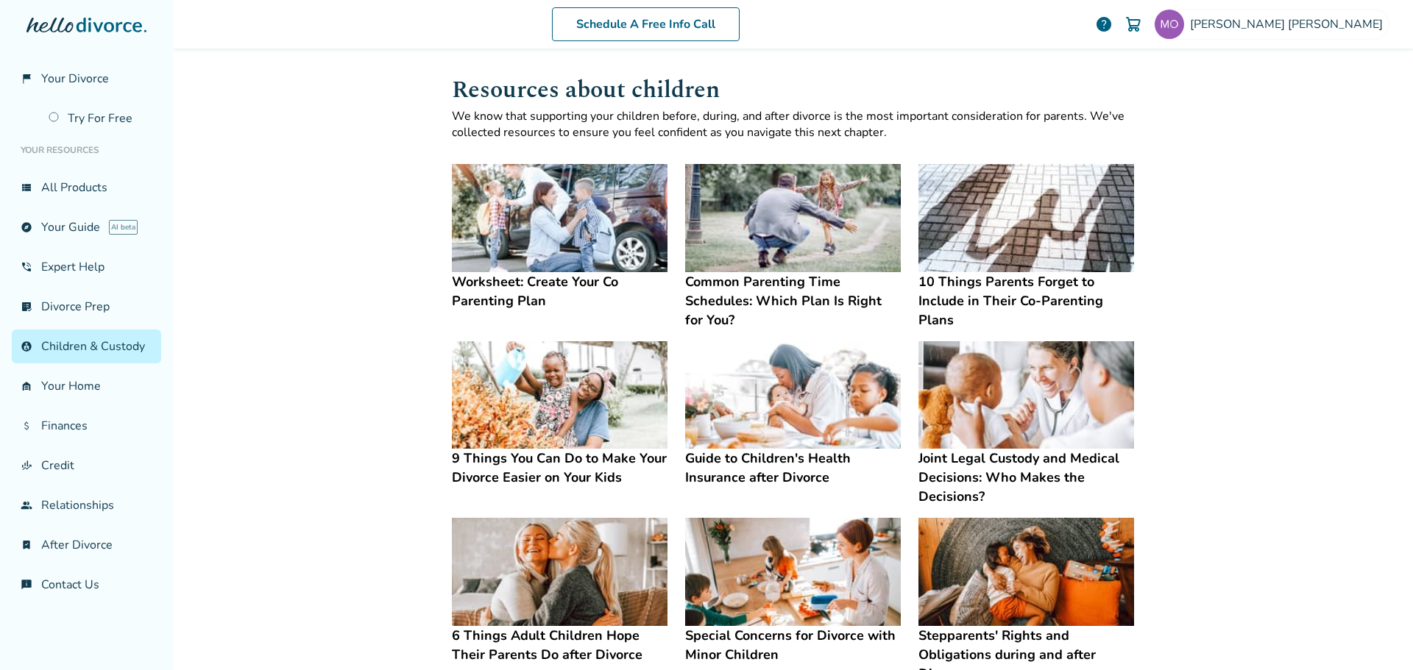
click at [501, 396] on img at bounding box center [560, 395] width 216 height 108
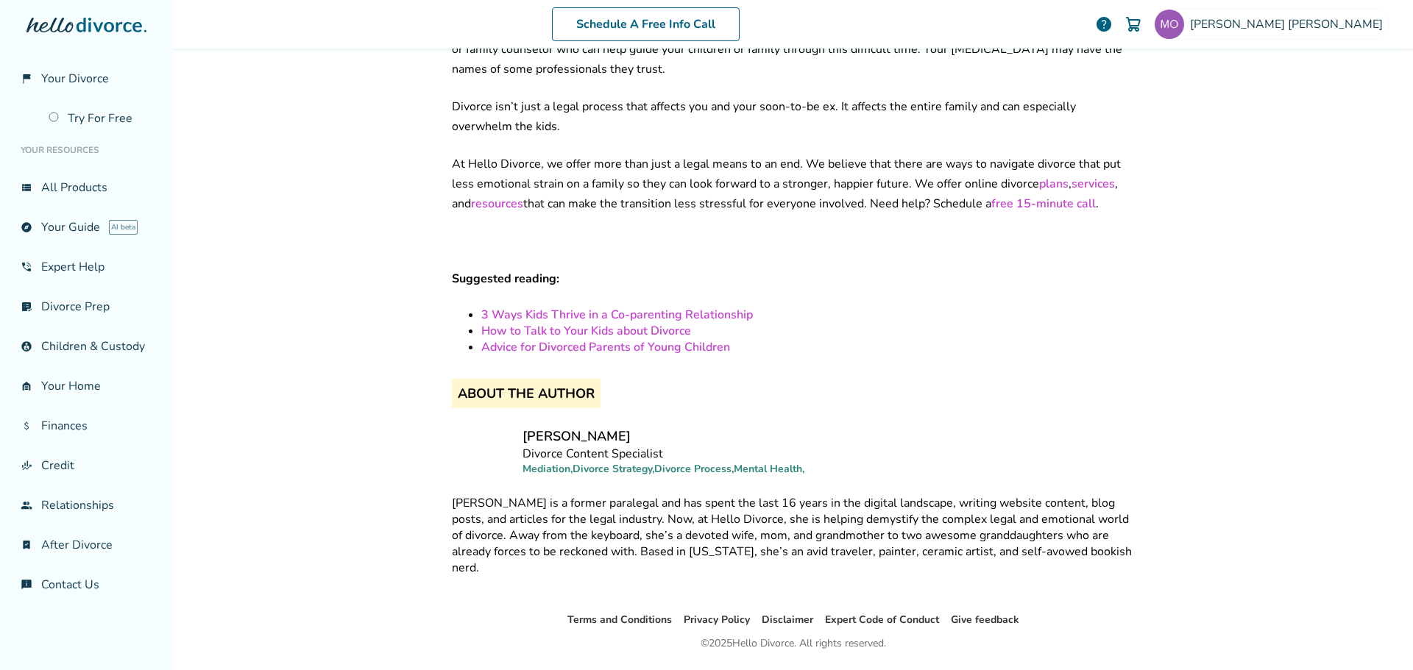
scroll to position [1681, 0]
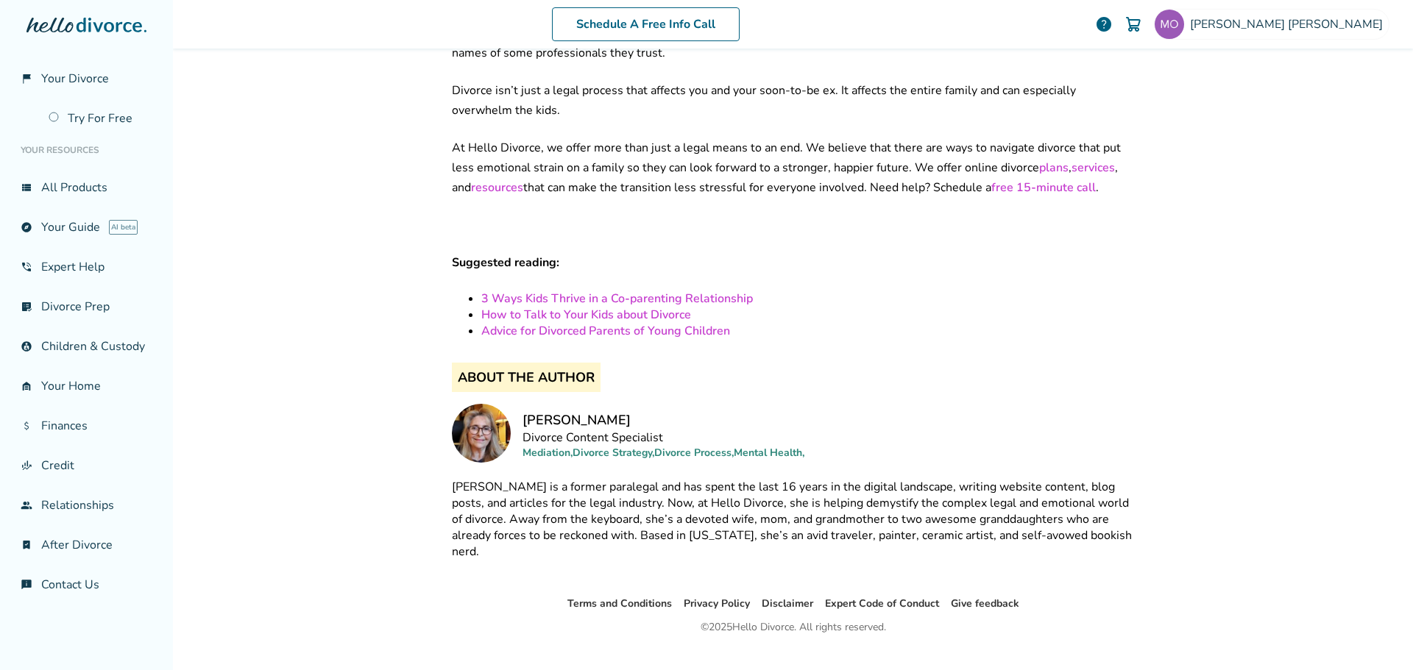
click at [496, 307] on link "How to Talk to Your Kids about Divorce" at bounding box center [586, 315] width 210 height 16
